Goal: Information Seeking & Learning: Learn about a topic

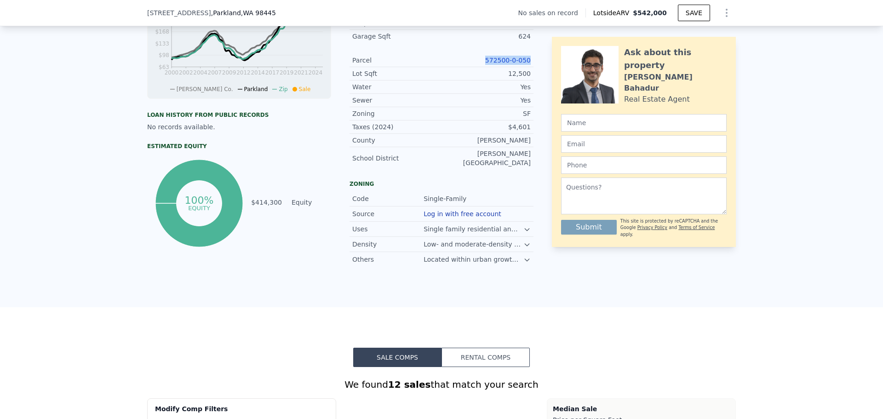
scroll to position [457, 0]
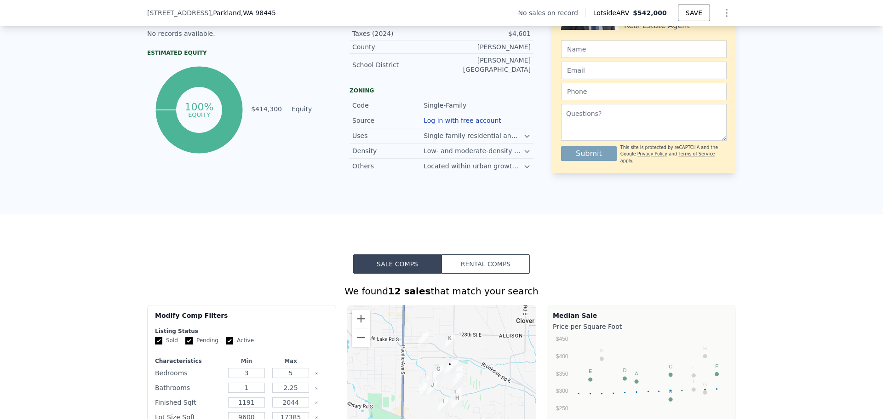
click at [491, 261] on button "Rental Comps" at bounding box center [485, 263] width 88 height 19
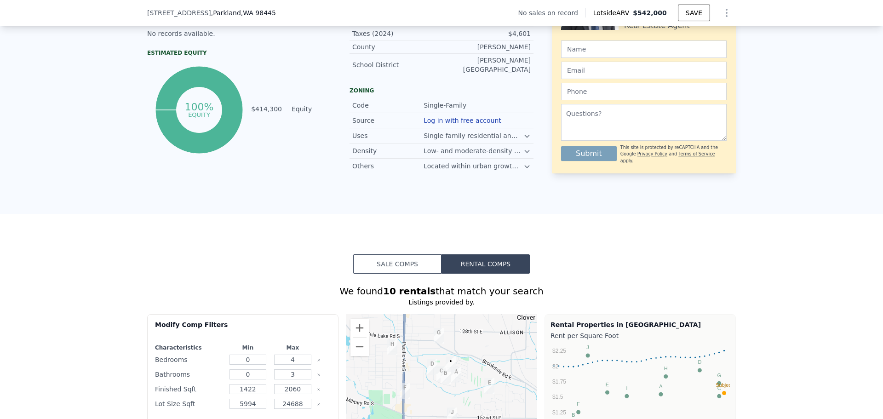
scroll to position [595, 0]
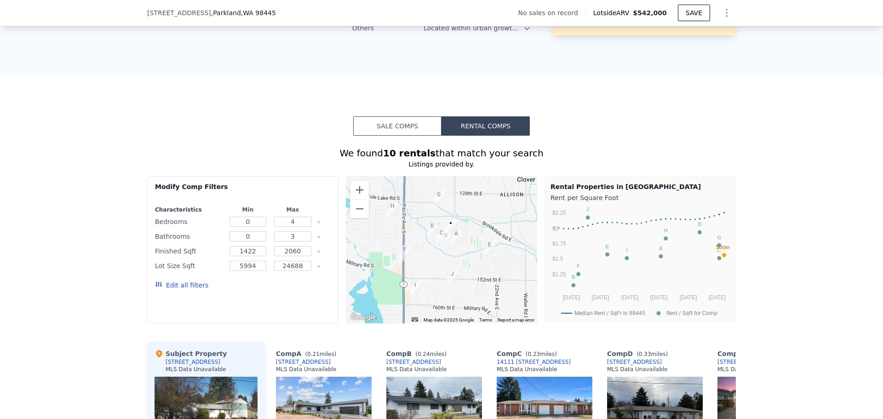
click at [178, 285] on button "Edit all filters" at bounding box center [181, 284] width 53 height 9
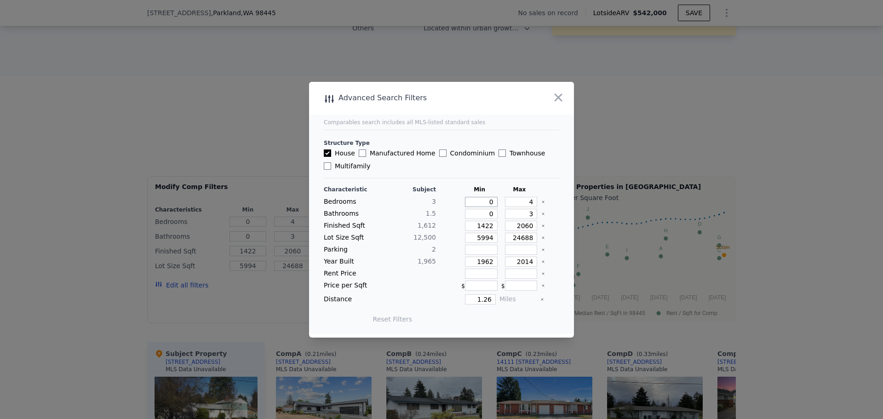
drag, startPoint x: 494, startPoint y: 204, endPoint x: 502, endPoint y: 203, distance: 7.9
click at [502, 203] on div "Bedrooms 3 0 4" at bounding box center [441, 202] width 235 height 10
type input "2"
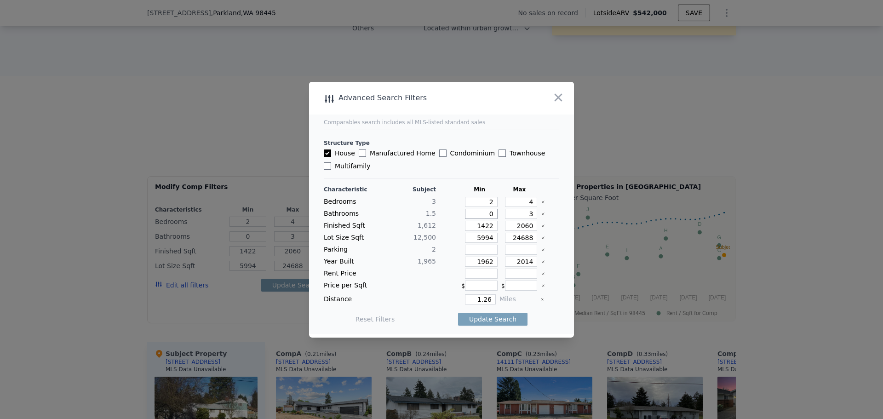
drag, startPoint x: 484, startPoint y: 212, endPoint x: 505, endPoint y: 212, distance: 21.2
click at [502, 212] on div "Bathrooms 1.5 0 3" at bounding box center [441, 214] width 235 height 10
type input "1"
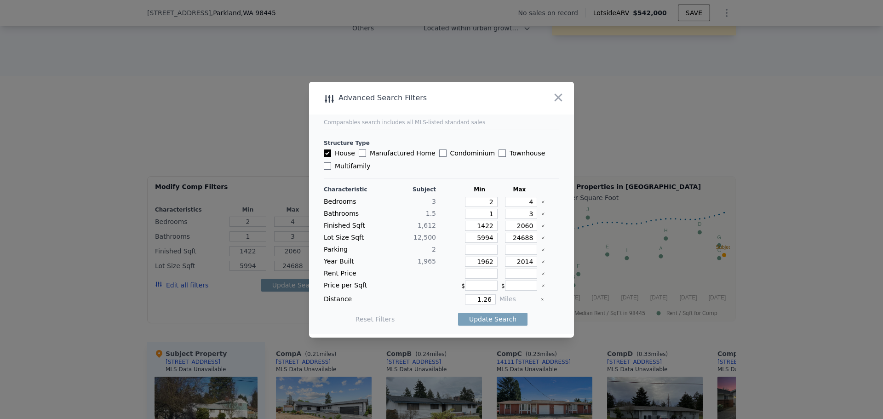
click at [542, 238] on icon "Clear" at bounding box center [543, 238] width 2 height 2
click at [542, 261] on icon "Clear" at bounding box center [543, 262] width 2 height 2
drag, startPoint x: 471, startPoint y: 303, endPoint x: 500, endPoint y: 302, distance: 28.5
click at [496, 302] on div "Distance 1.26 Miles" at bounding box center [441, 299] width 235 height 10
type input "2"
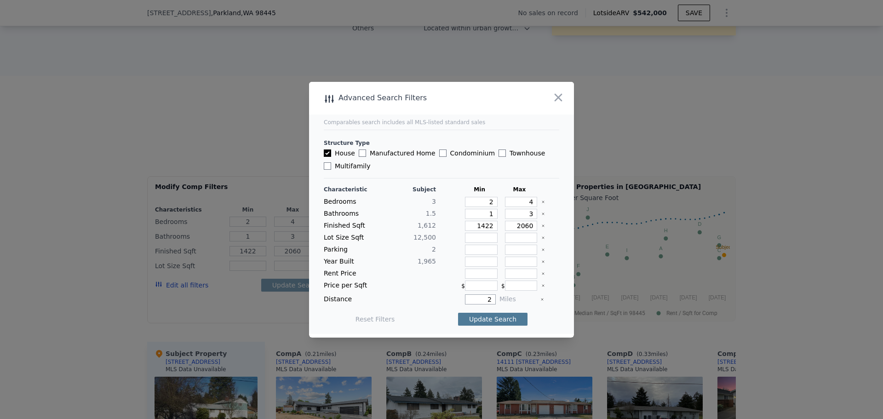
type input "2"
click at [487, 317] on button "Update Search" at bounding box center [492, 319] width 69 height 13
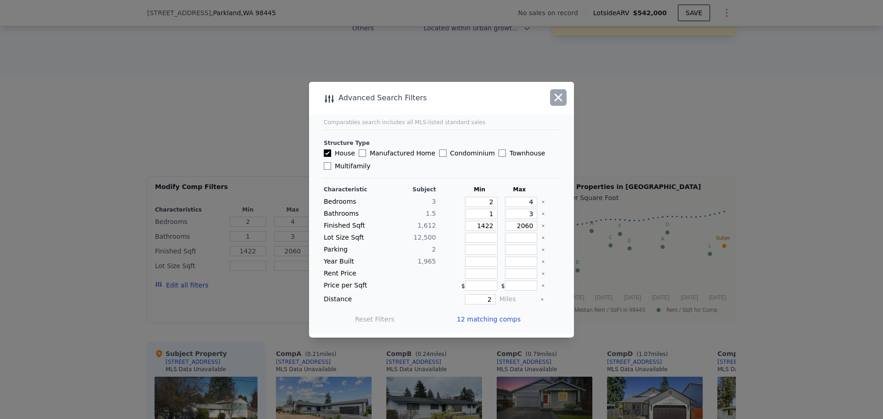
click at [555, 99] on icon "button" at bounding box center [558, 97] width 13 height 13
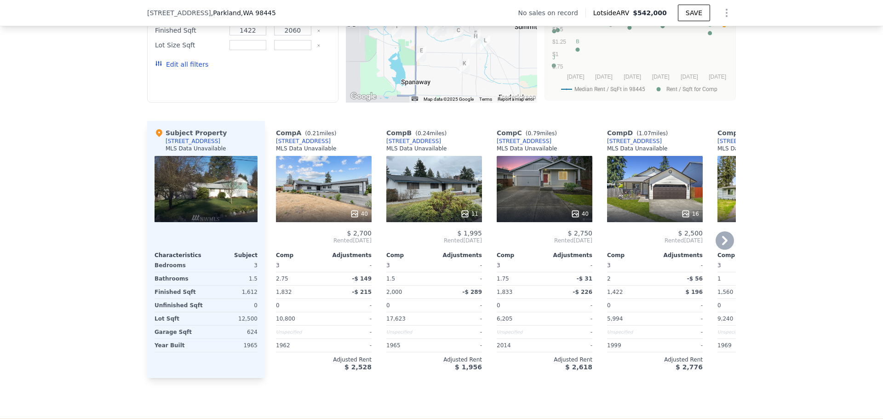
scroll to position [824, 0]
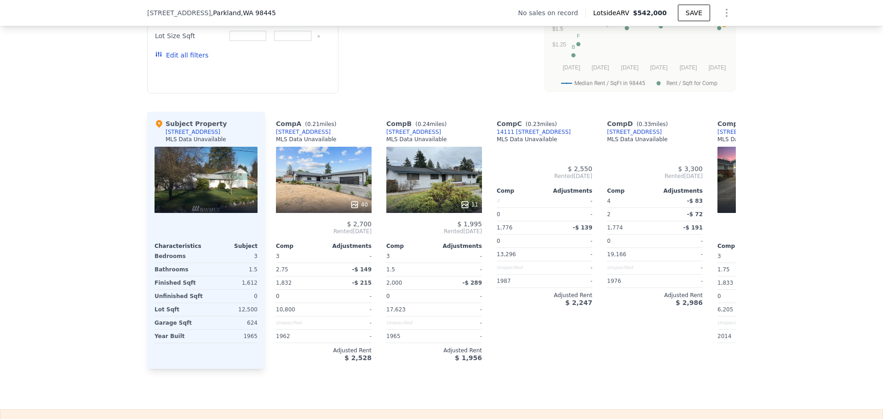
type input "0"
type input "5994"
type input "24688"
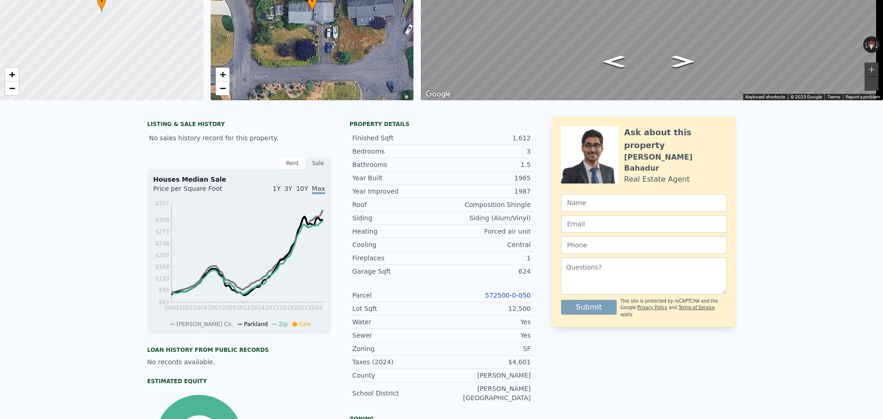
scroll to position [3, 0]
